Goal: Find specific page/section: Find specific page/section

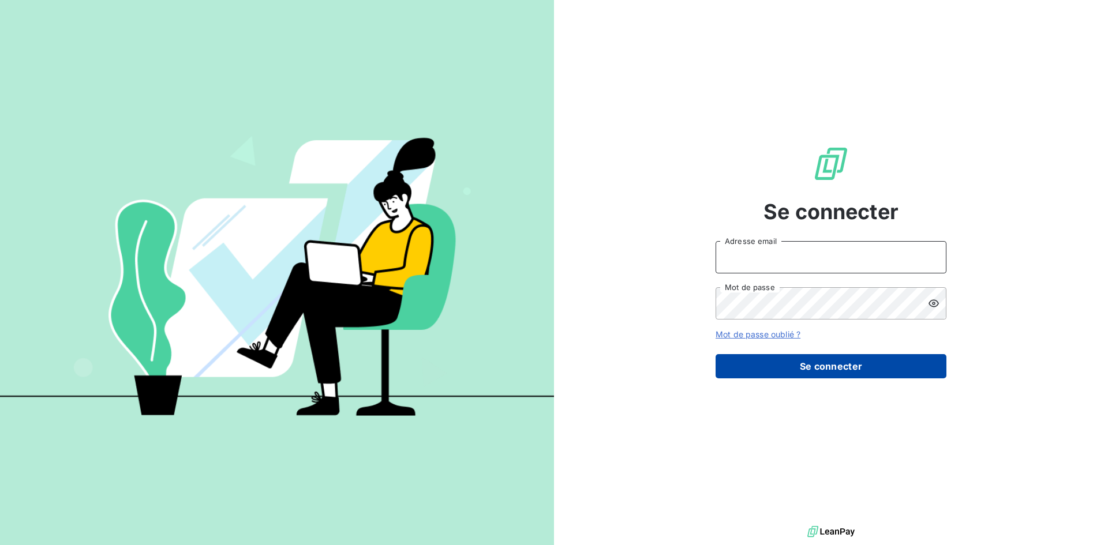
type input "[EMAIL_ADDRESS][DOMAIN_NAME]"
click at [759, 362] on button "Se connecter" at bounding box center [830, 366] width 231 height 24
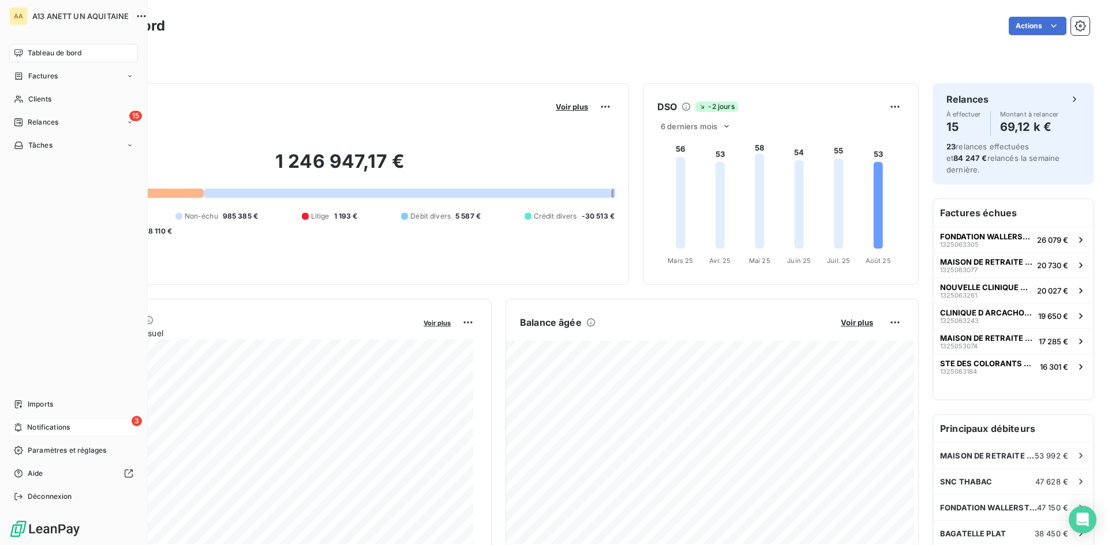
click at [53, 426] on span "Notifications" at bounding box center [48, 427] width 43 height 10
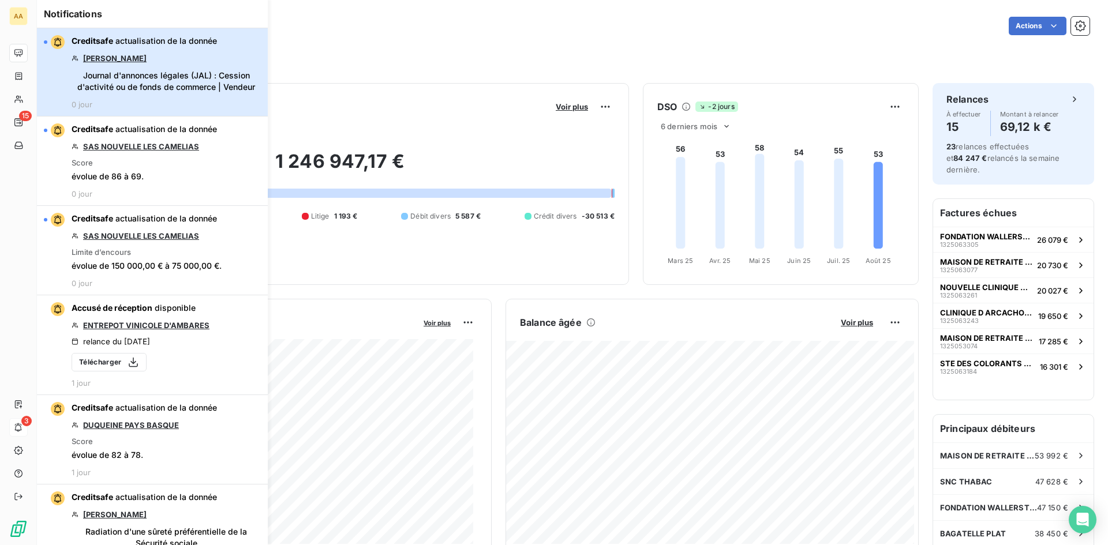
click at [129, 80] on span "Journal d'annonces légales (JAL) : Cession d'activité ou de fonds de commerce |…" at bounding box center [166, 81] width 189 height 23
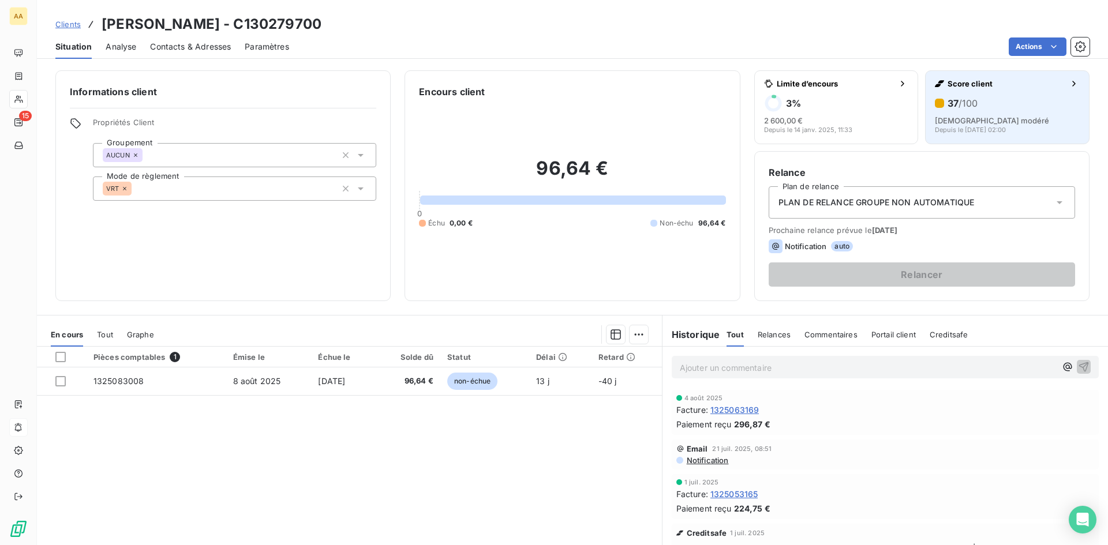
click at [960, 120] on span "Risque modéré" at bounding box center [991, 120] width 114 height 9
